Goal: Check status: Check status

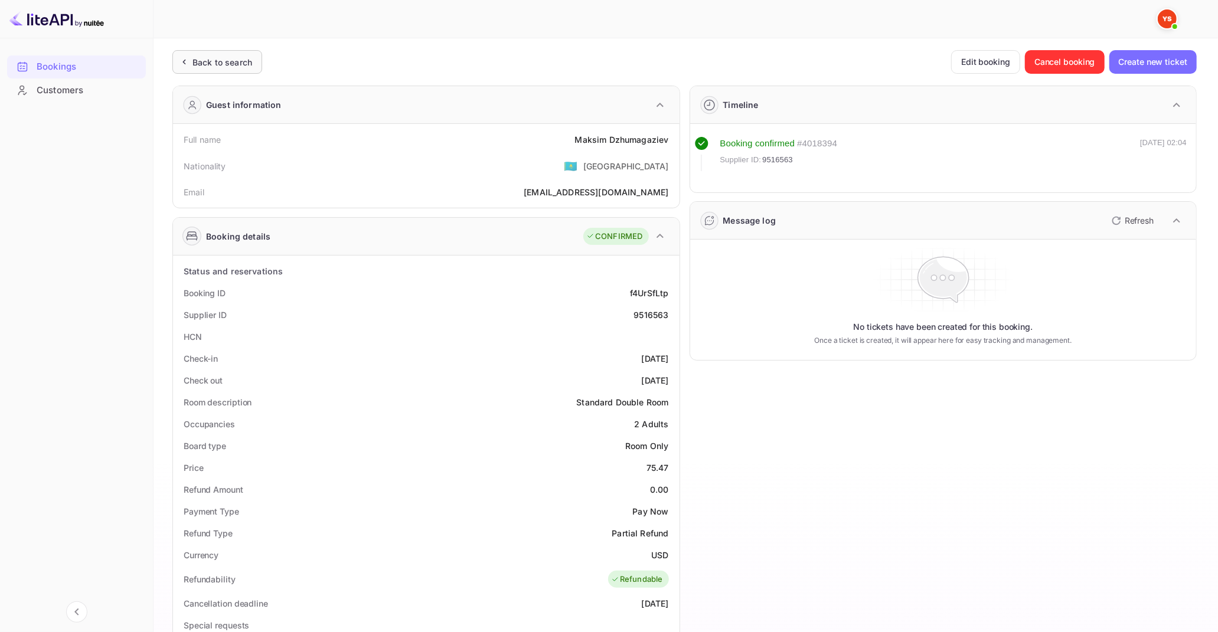
click at [239, 66] on div "Back to search" at bounding box center [222, 62] width 60 height 12
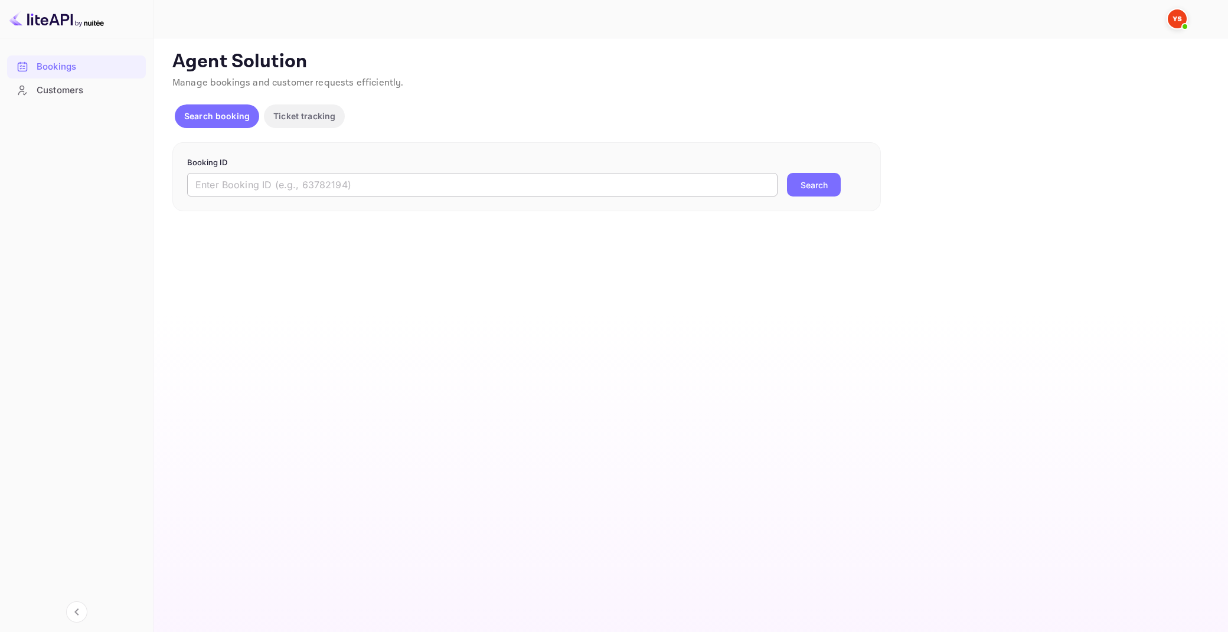
click at [345, 181] on input "text" at bounding box center [482, 185] width 590 height 24
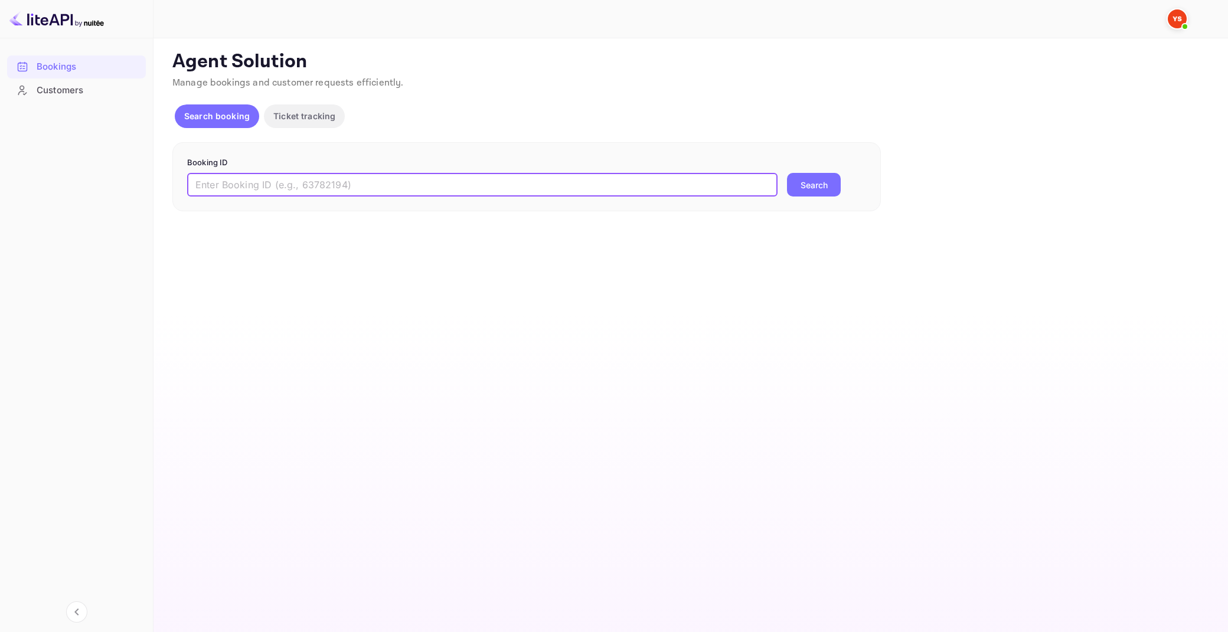
paste input "9699140"
type input "9699140"
click at [787, 173] on button "Search" at bounding box center [814, 185] width 54 height 24
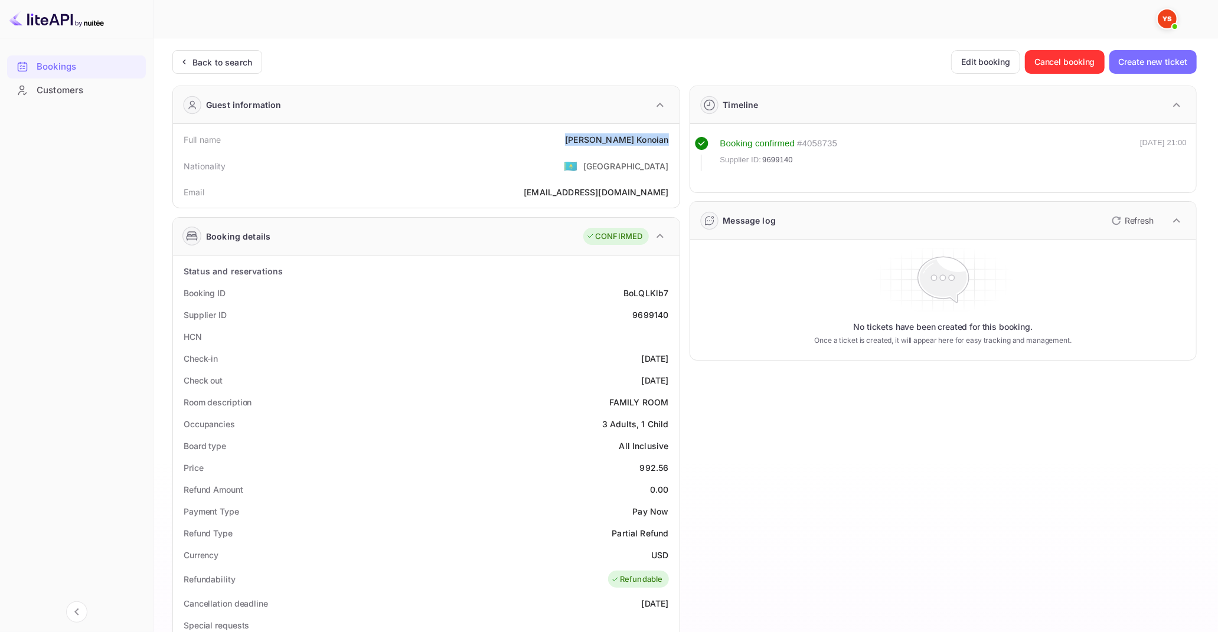
drag, startPoint x: 606, startPoint y: 135, endPoint x: 667, endPoint y: 139, distance: 60.9
click at [667, 139] on div "[PERSON_NAME]" at bounding box center [616, 139] width 103 height 12
copy div "[PERSON_NAME]"
drag, startPoint x: 641, startPoint y: 468, endPoint x: 667, endPoint y: 468, distance: 26.0
click at [667, 468] on div "992.56" at bounding box center [654, 468] width 29 height 12
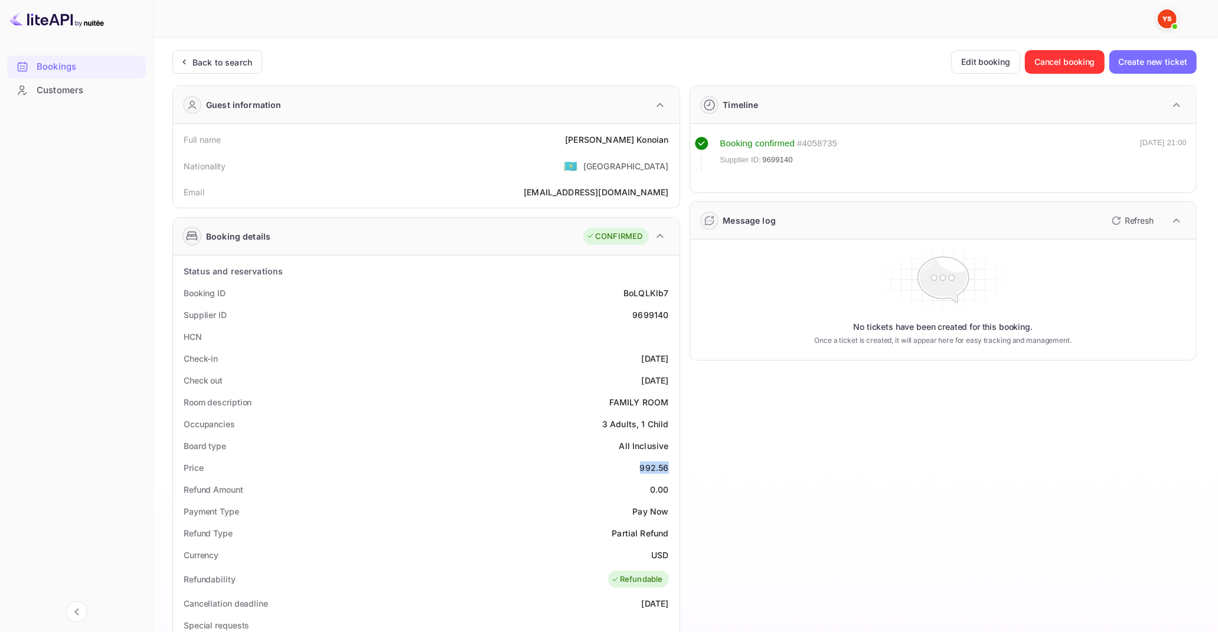
copy div "992.56"
drag, startPoint x: 653, startPoint y: 550, endPoint x: 666, endPoint y: 556, distance: 14.0
click at [666, 556] on div "USD" at bounding box center [659, 555] width 17 height 12
copy div "USD"
